Goal: Transaction & Acquisition: Purchase product/service

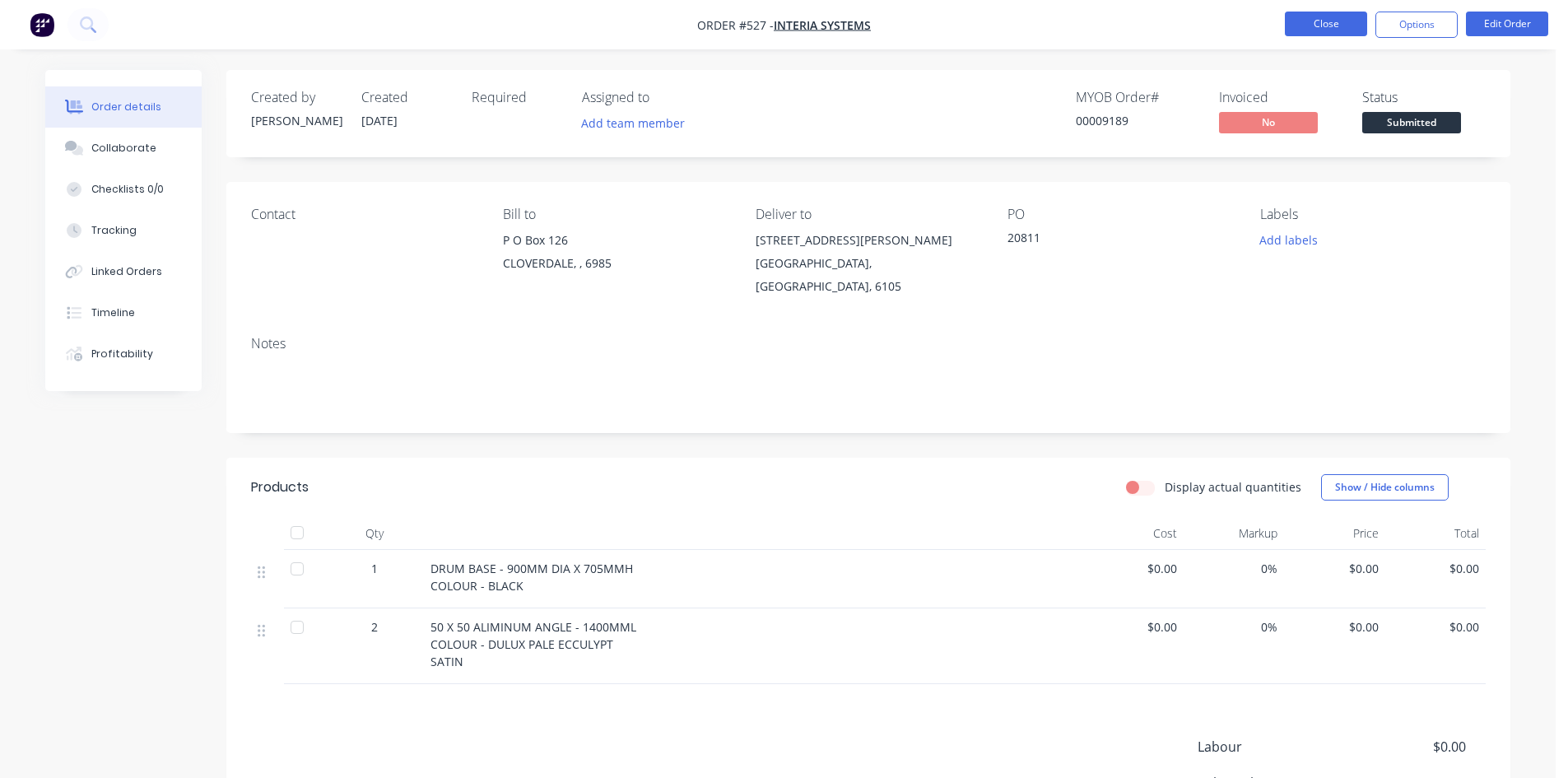
click at [1311, 16] on button "Close" at bounding box center [1326, 24] width 82 height 25
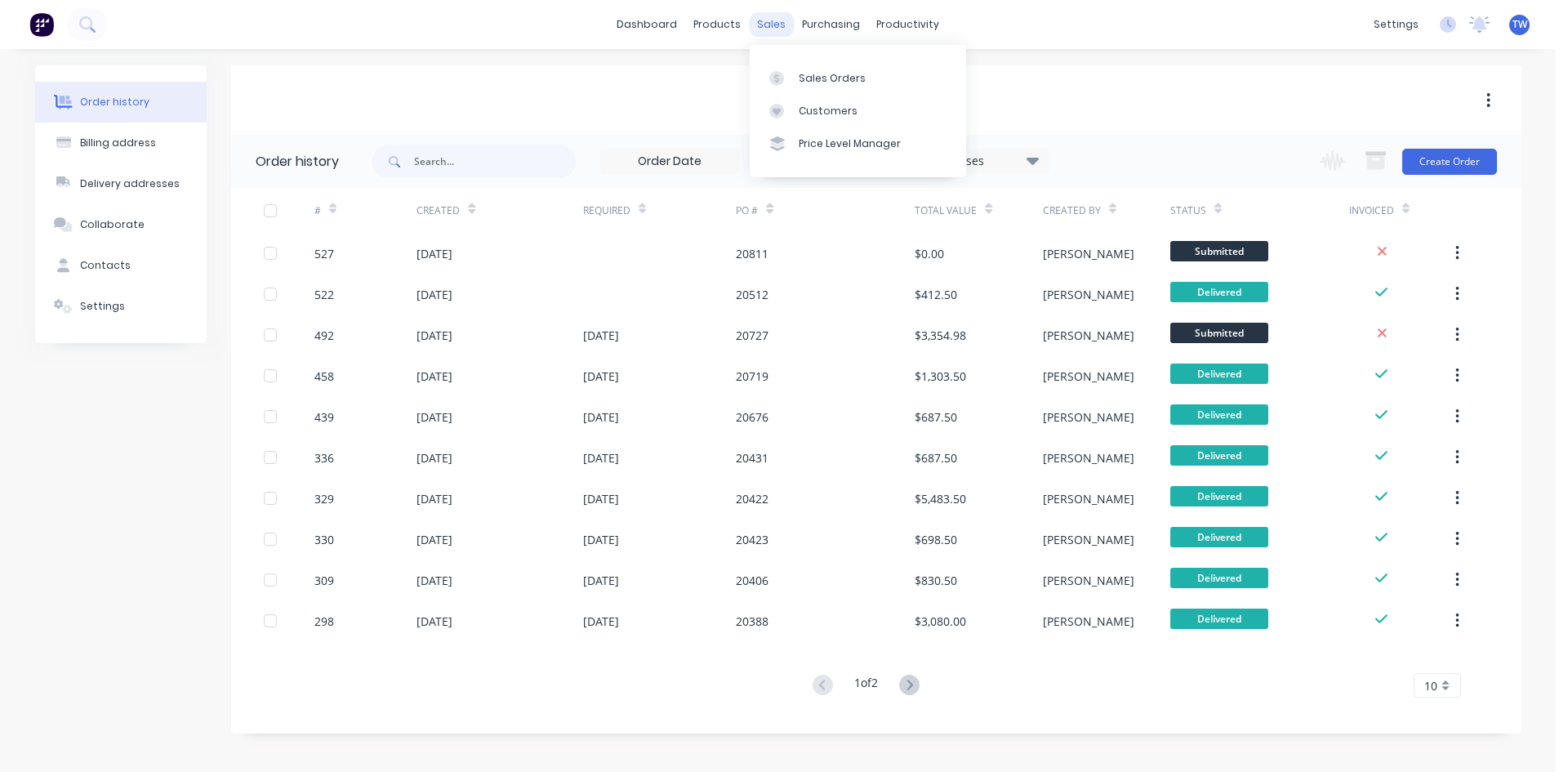
click at [770, 24] on div "sales" at bounding box center [771, 24] width 45 height 24
click at [813, 79] on div "Sales Orders" at bounding box center [832, 78] width 67 height 14
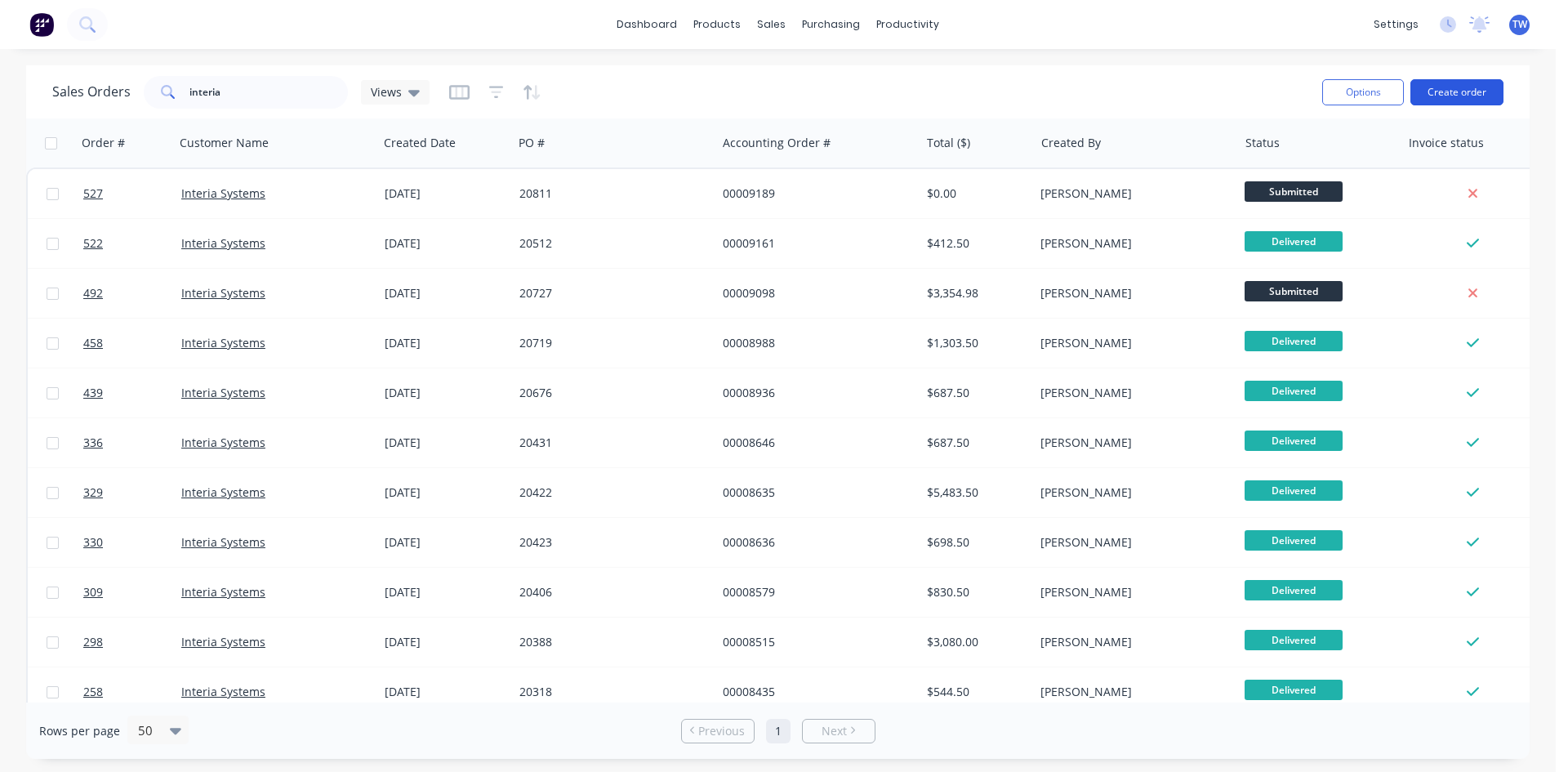
click at [1457, 100] on button "Create order" at bounding box center [1457, 92] width 93 height 26
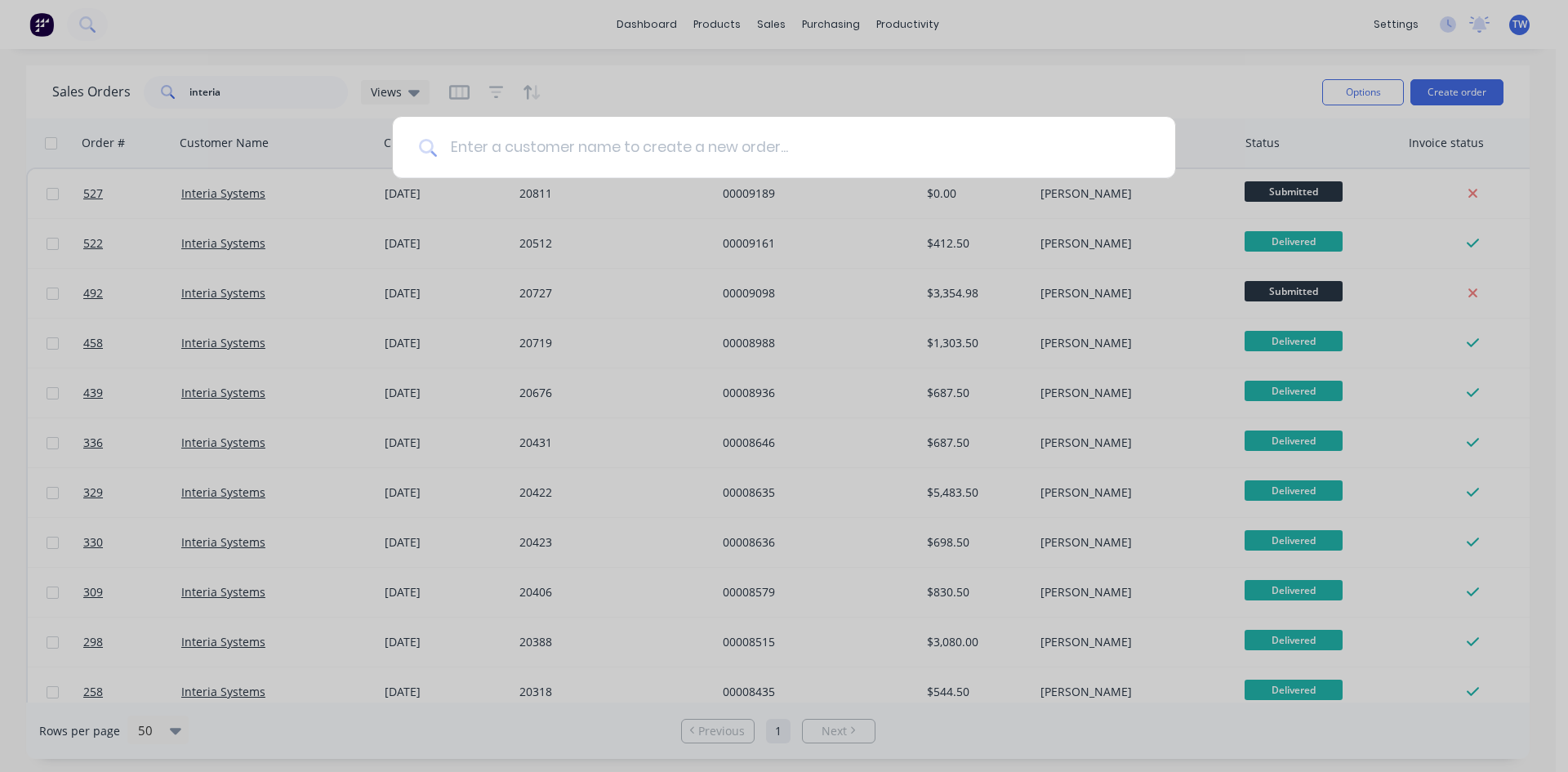
click at [765, 137] on input at bounding box center [793, 148] width 712 height 62
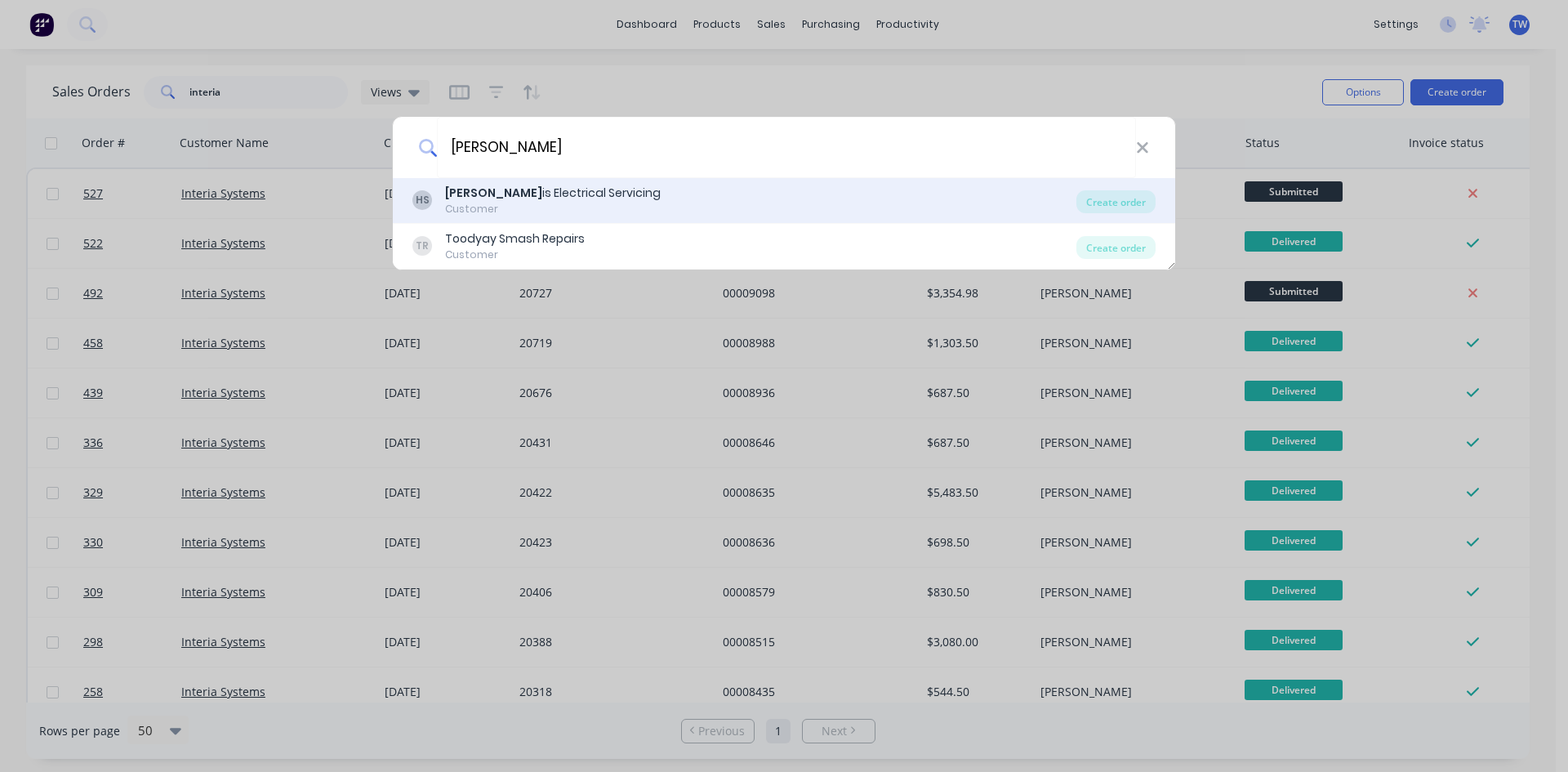
type input "[PERSON_NAME]"
click at [486, 188] on div "[PERSON_NAME] is Electrical Servicing" at bounding box center [553, 193] width 216 height 17
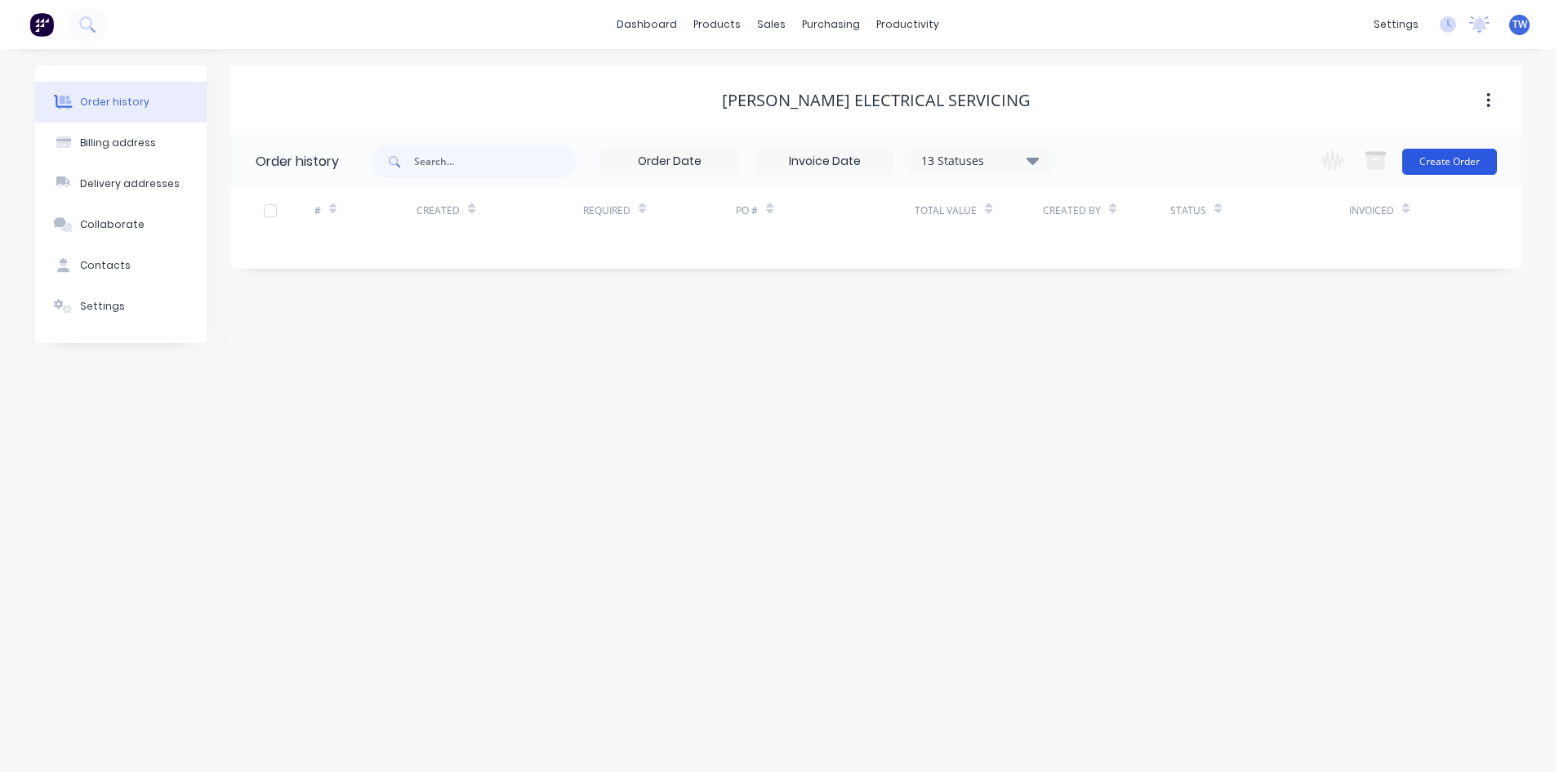
click at [1448, 163] on button "Create Order" at bounding box center [1449, 161] width 95 height 26
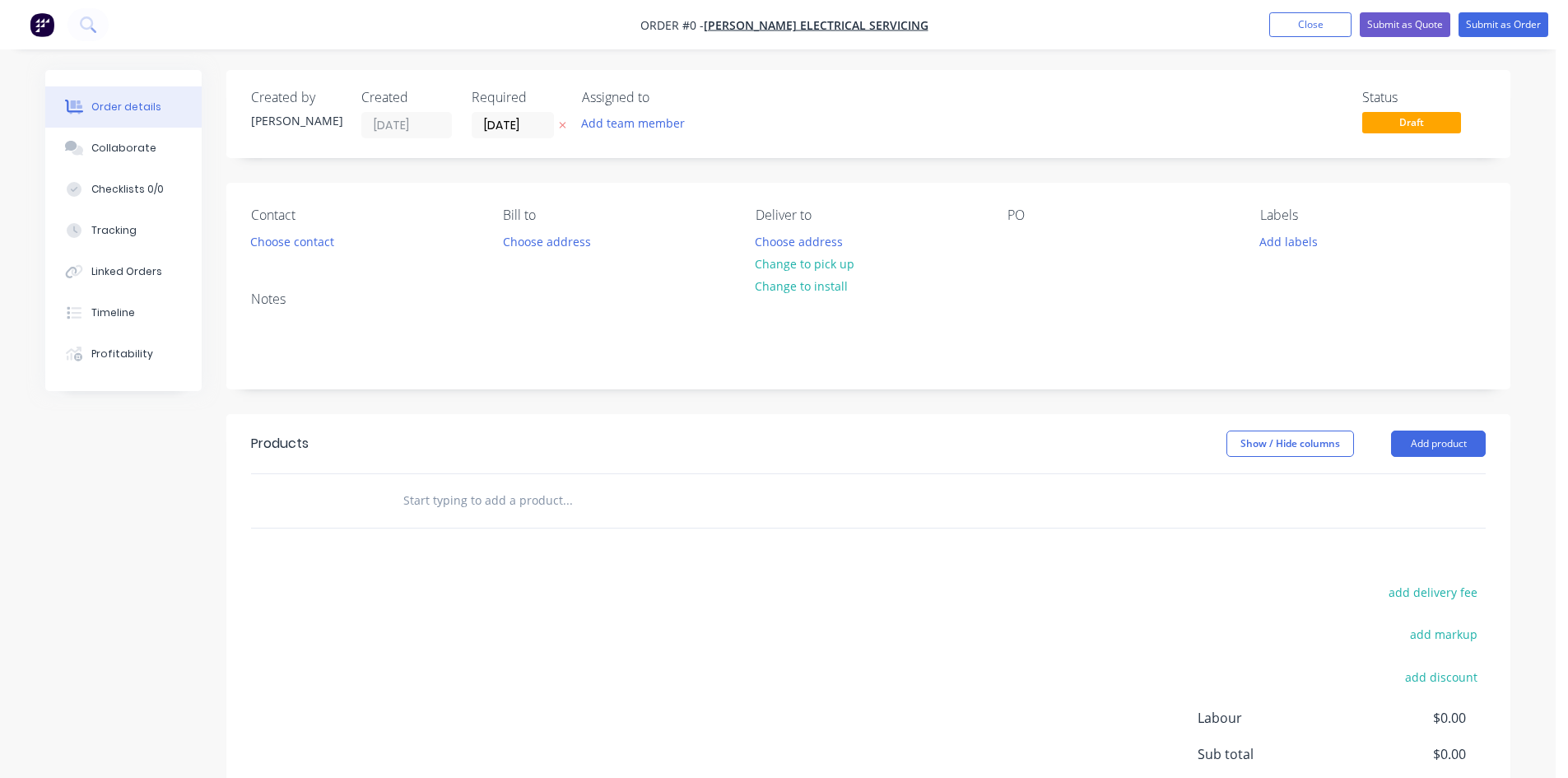
click at [558, 123] on button at bounding box center [562, 125] width 17 height 19
click at [828, 262] on button "Change to pick up" at bounding box center [805, 264] width 117 height 22
click at [1019, 240] on div at bounding box center [1020, 241] width 26 height 24
click at [1454, 448] on button "Add product" at bounding box center [1438, 443] width 95 height 26
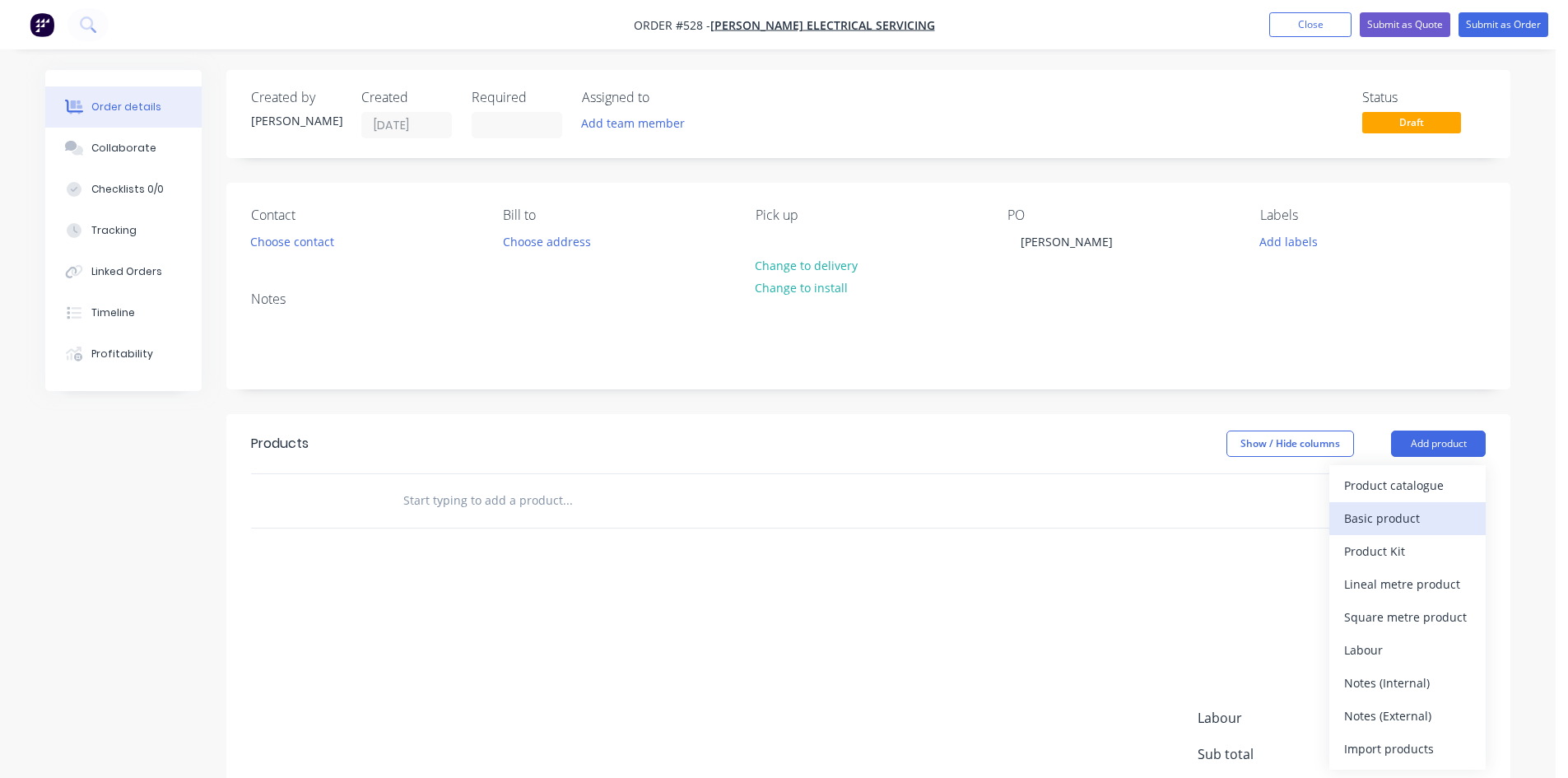
click at [1410, 523] on div "Basic product" at bounding box center [1407, 518] width 127 height 24
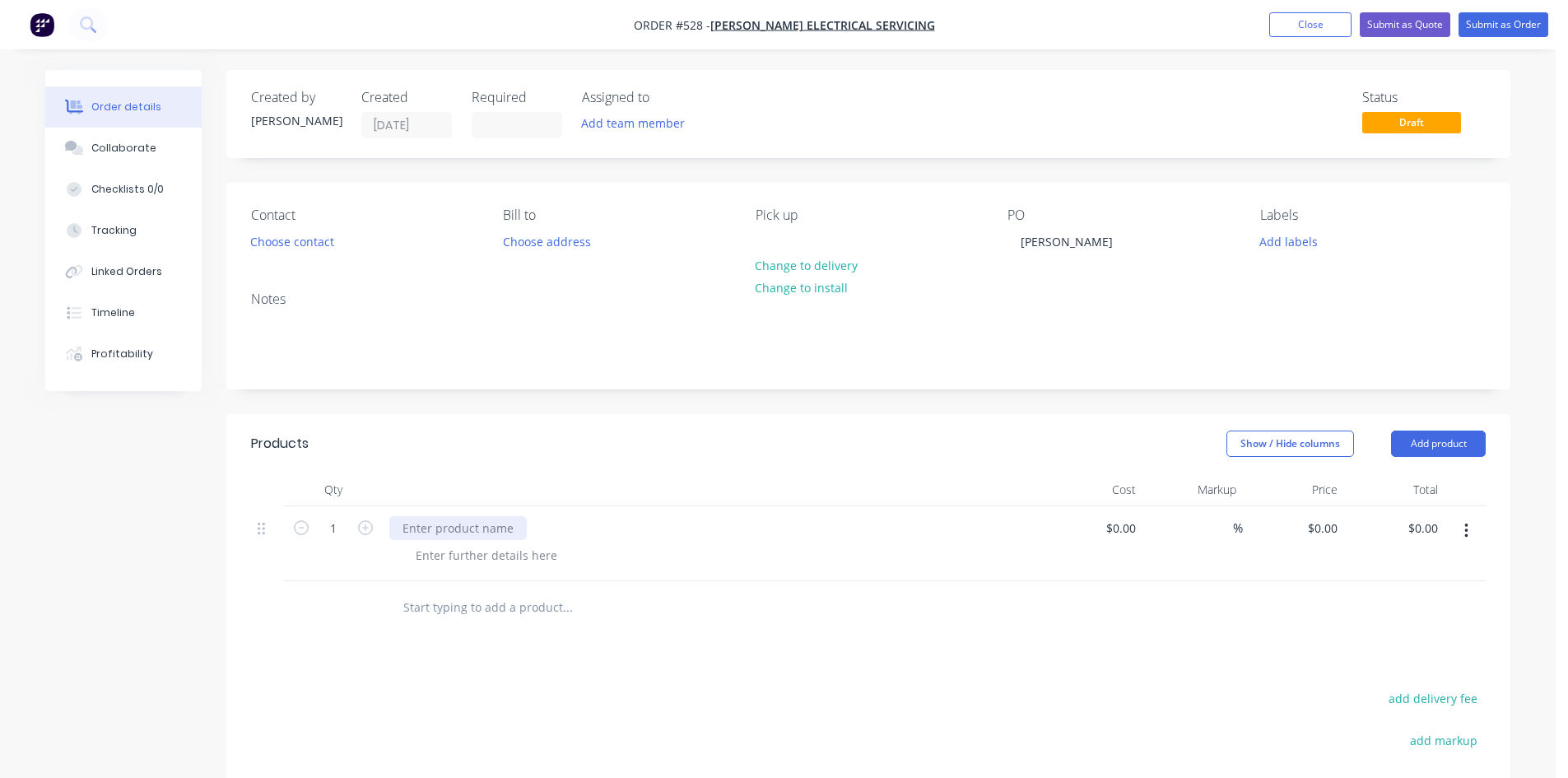
click at [451, 538] on div at bounding box center [458, 528] width 137 height 24
click at [1498, 29] on button "Submit as Order" at bounding box center [1503, 25] width 89 height 25
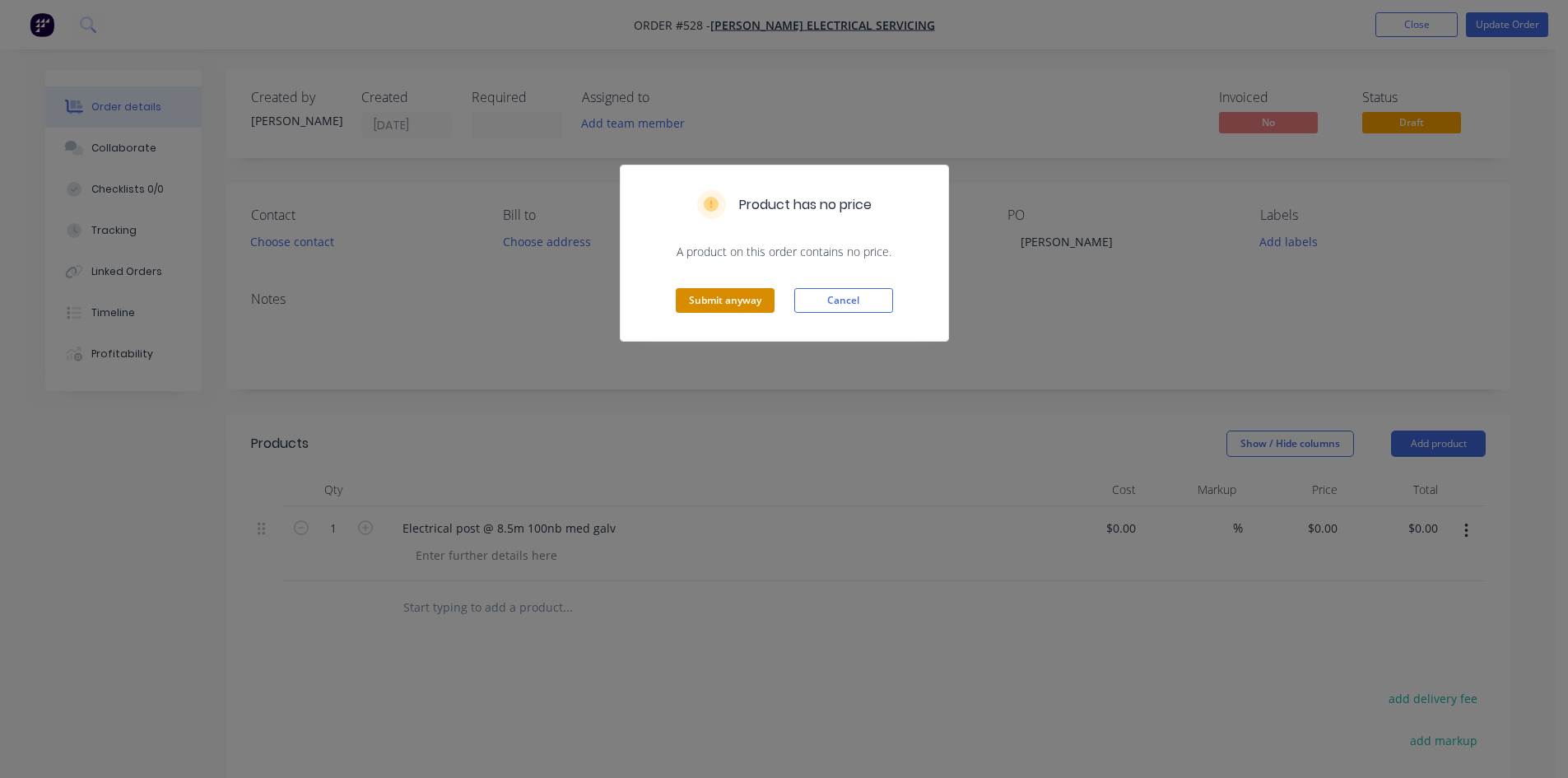
click at [761, 300] on button "Submit anyway" at bounding box center [725, 300] width 99 height 25
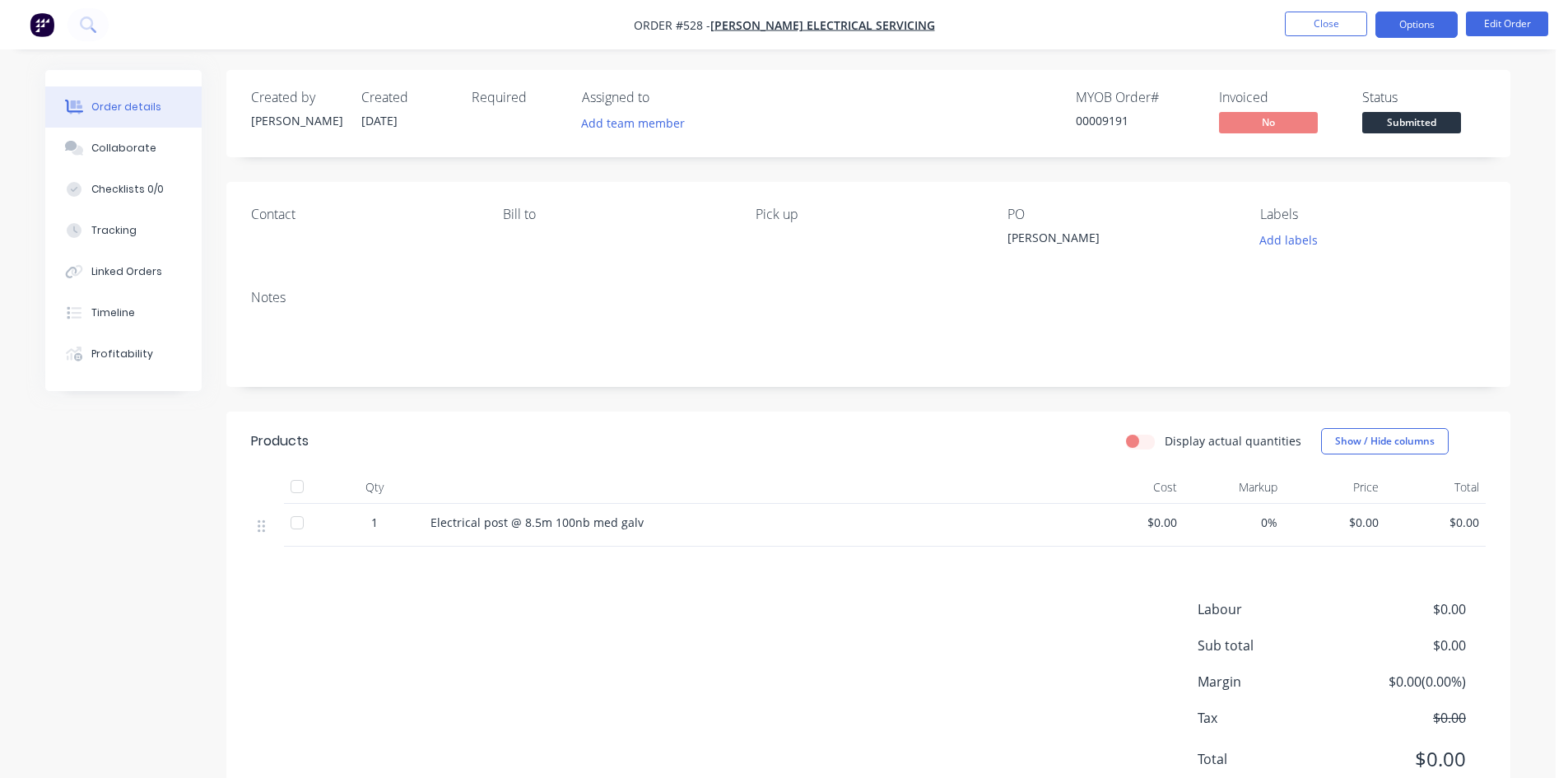
click at [1421, 29] on button "Options" at bounding box center [1416, 25] width 82 height 26
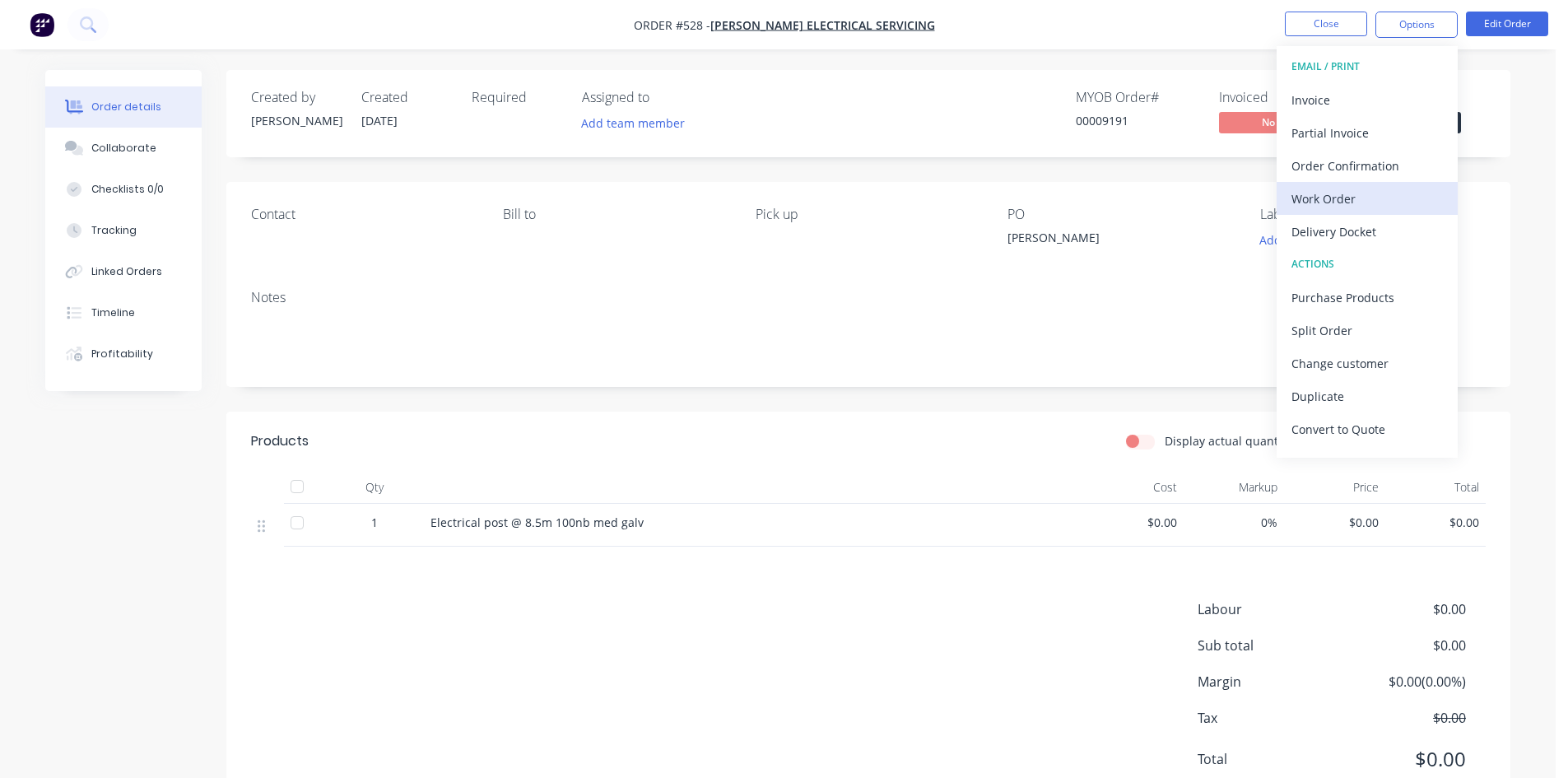
click at [1327, 202] on div "Work Order" at bounding box center [1367, 199] width 152 height 24
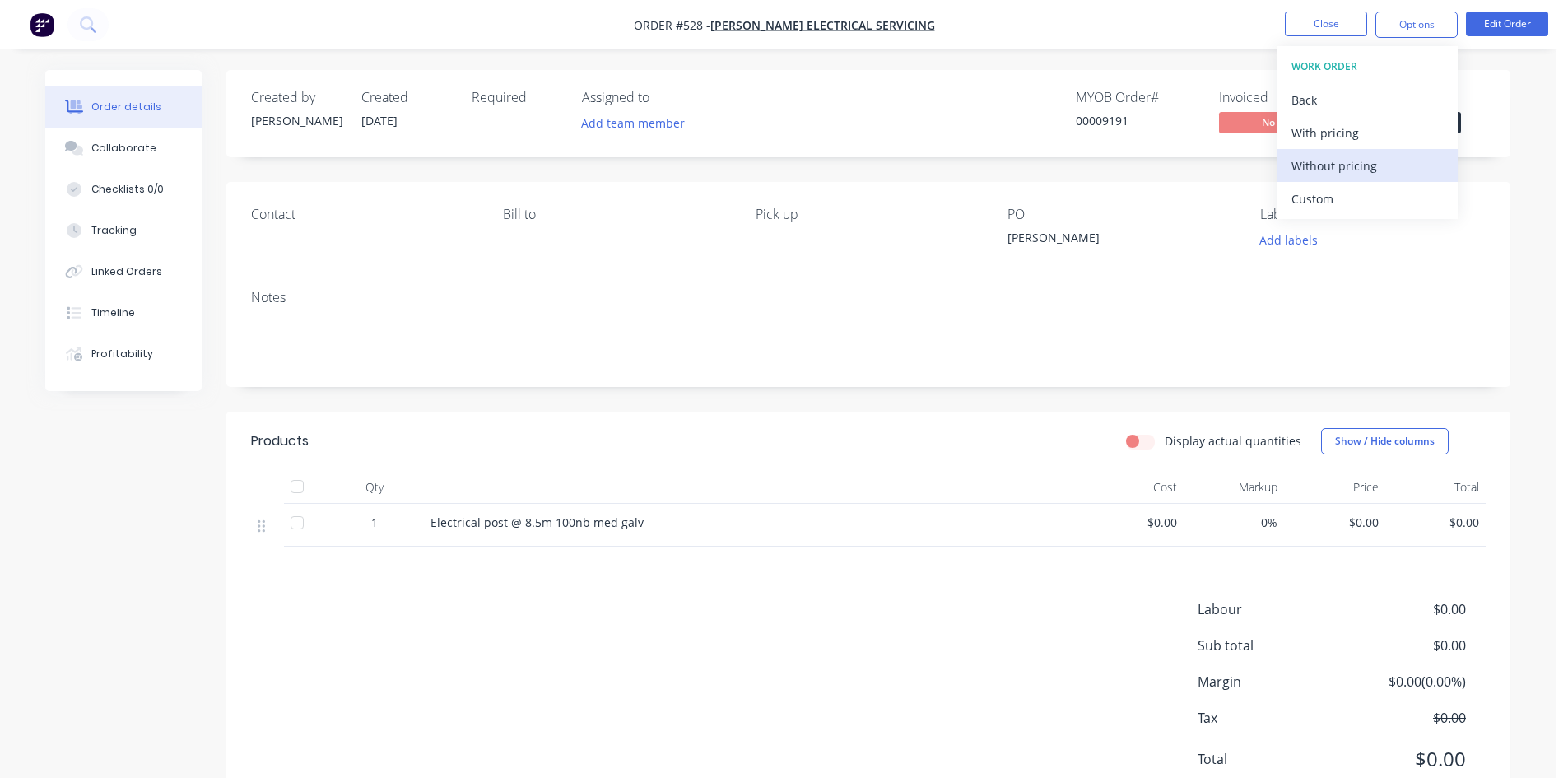
click at [1327, 171] on div "Without pricing" at bounding box center [1367, 166] width 152 height 24
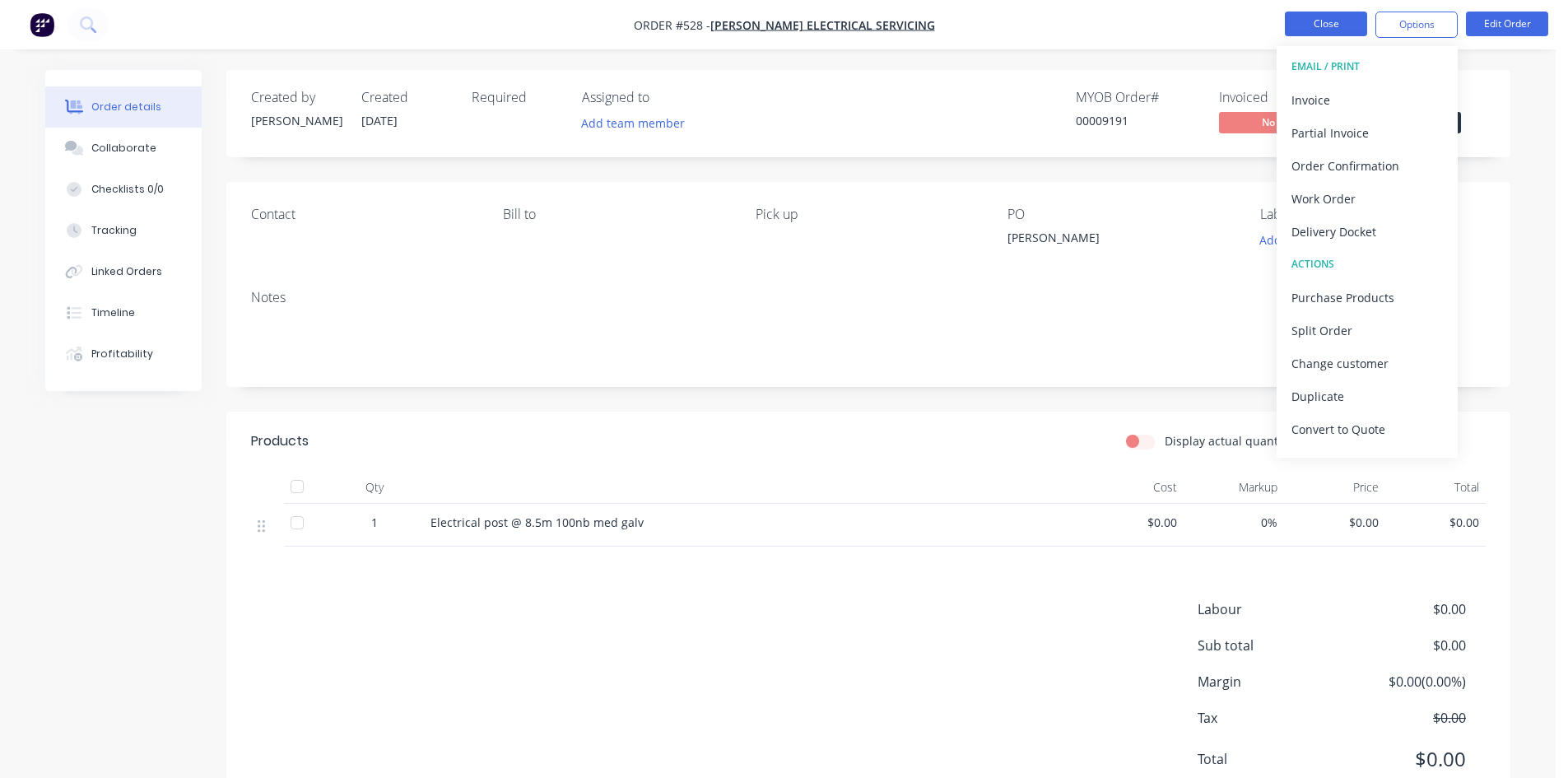
click at [1317, 15] on button "Close" at bounding box center [1326, 24] width 82 height 25
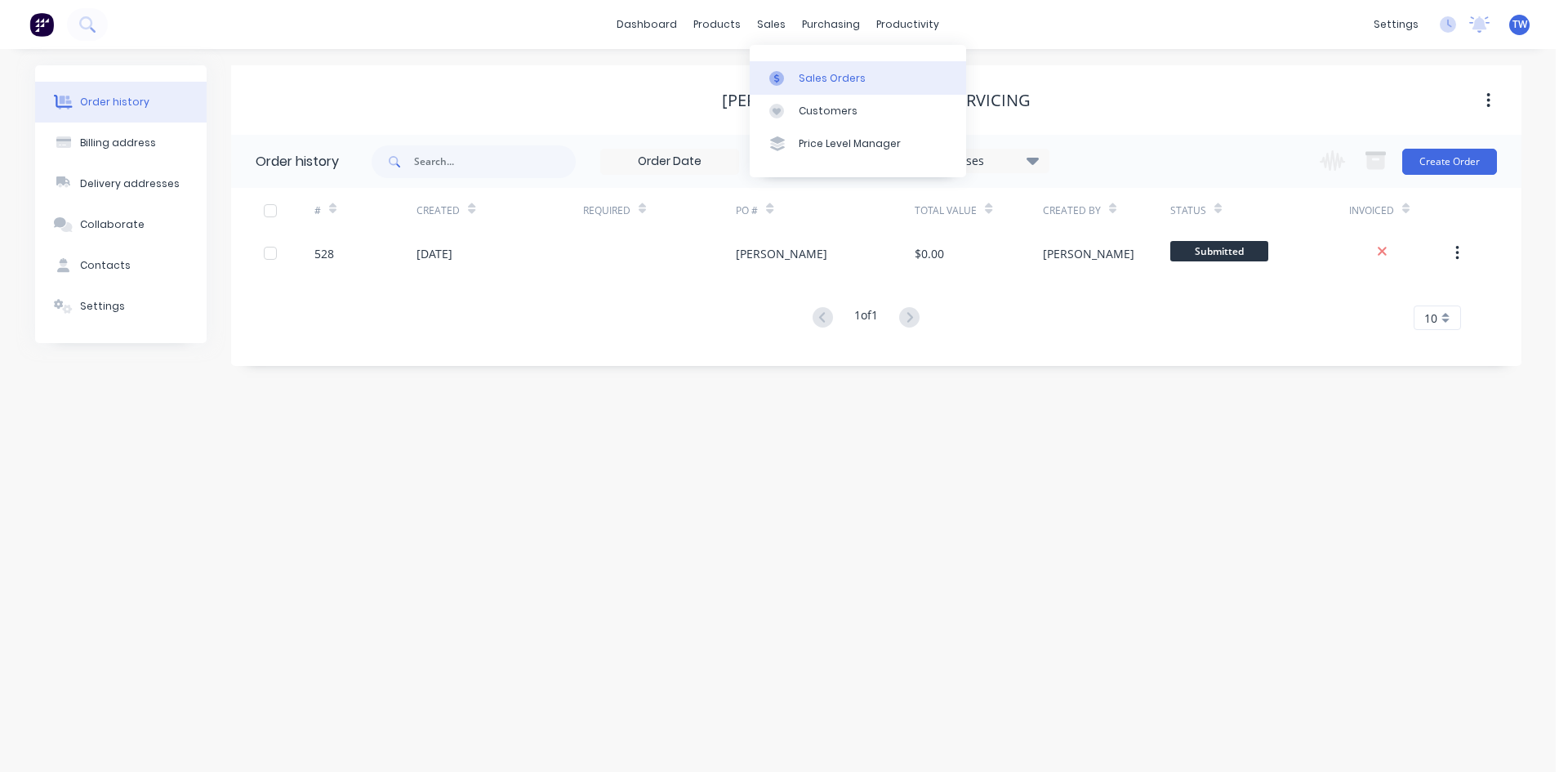
click at [815, 72] on div "Sales Orders" at bounding box center [832, 78] width 67 height 14
